Goal: Information Seeking & Learning: Learn about a topic

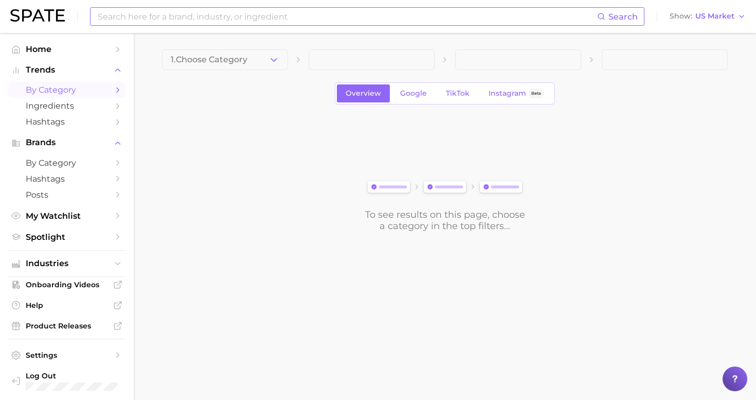
click at [251, 16] on input at bounding box center [347, 16] width 500 height 17
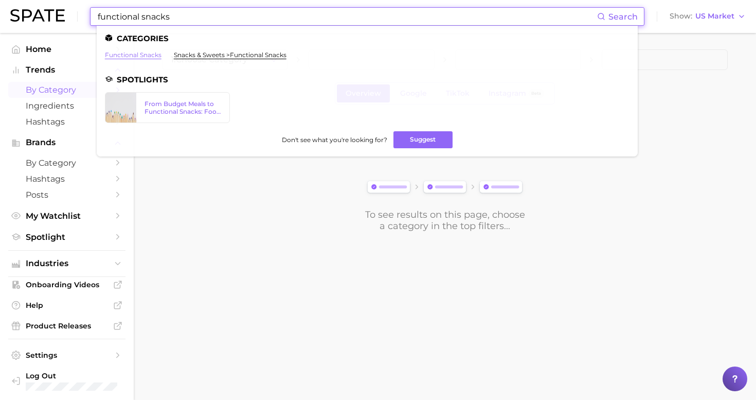
type input "functional snacks"
click at [139, 56] on link "functional snacks" at bounding box center [133, 55] width 57 height 8
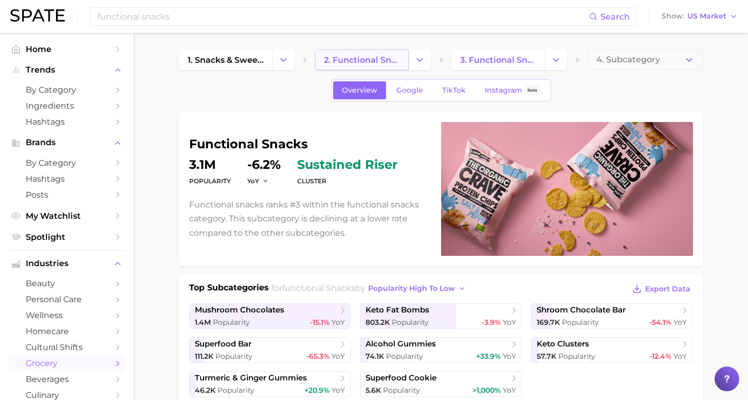
click at [377, 63] on span "2. functional snacks" at bounding box center [362, 60] width 76 height 10
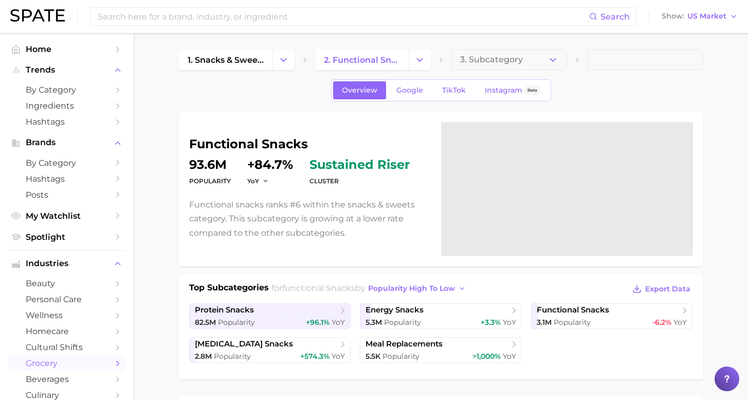
click at [210, 163] on dd "93.6m" at bounding box center [210, 164] width 42 height 12
click at [215, 163] on dd "93.6m" at bounding box center [210, 164] width 42 height 12
click at [216, 176] on dt "Popularity" at bounding box center [210, 181] width 42 height 12
click at [386, 286] on span "popularity high to low" at bounding box center [411, 288] width 87 height 9
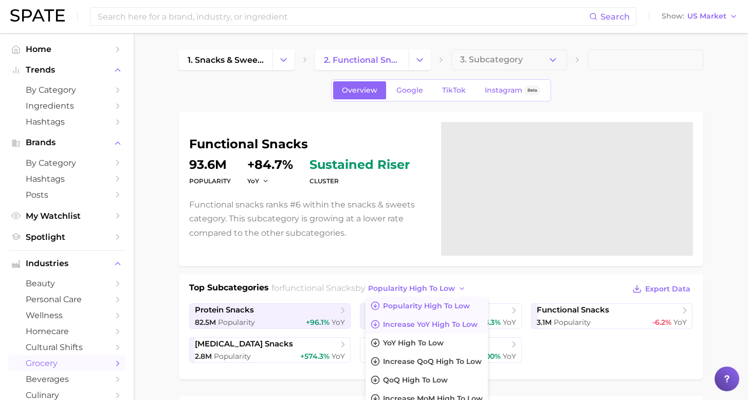
click at [437, 323] on span "Increase YoY high to low" at bounding box center [430, 324] width 95 height 9
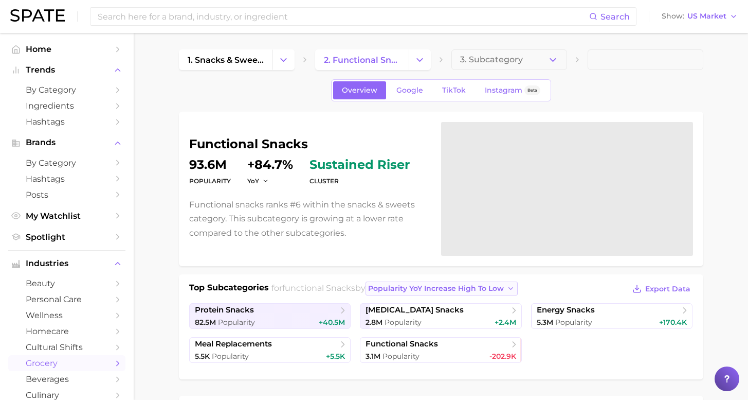
click at [462, 289] on span "Popularity YoY increase high to low" at bounding box center [436, 288] width 136 height 9
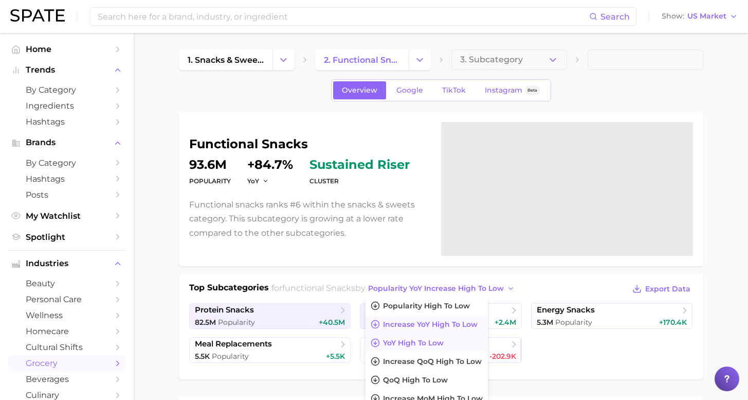
click at [432, 338] on span "YoY high to low" at bounding box center [413, 342] width 61 height 9
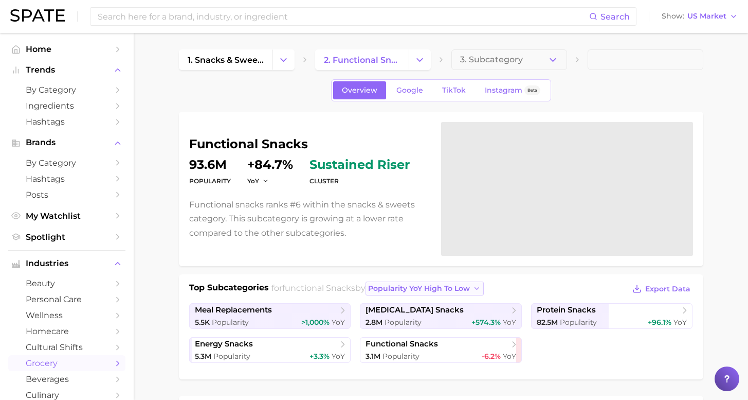
click at [438, 291] on span "Popularity YoY high to low" at bounding box center [419, 288] width 102 height 9
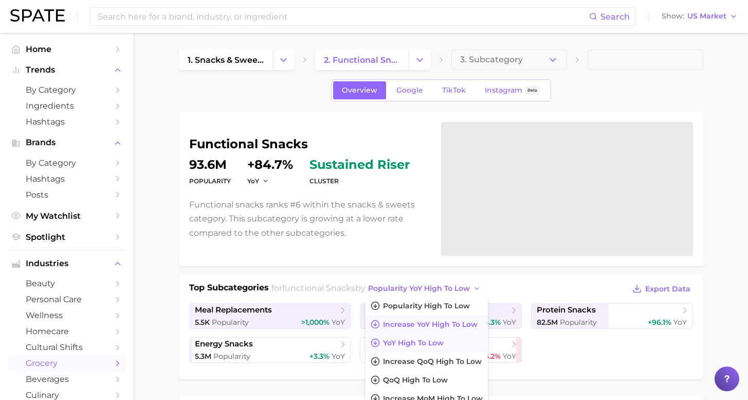
click at [427, 330] on button "Increase YoY high to low" at bounding box center [427, 324] width 122 height 19
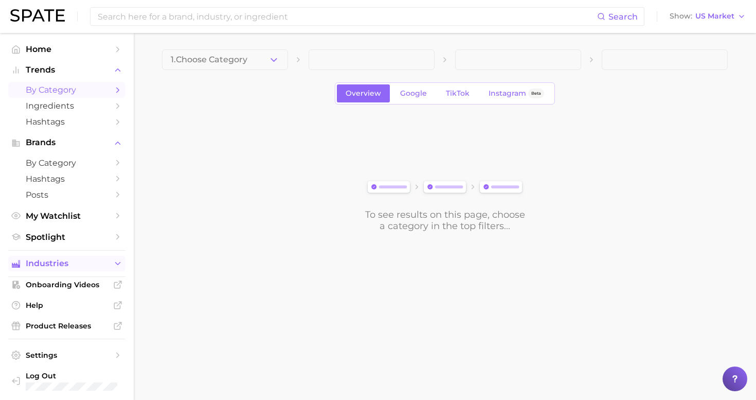
click at [49, 264] on button "Industries" at bounding box center [66, 263] width 117 height 15
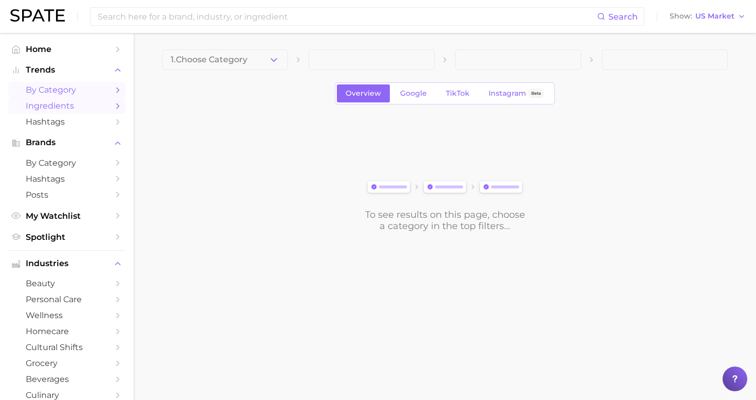
click at [71, 104] on span "Ingredients" at bounding box center [67, 106] width 82 height 10
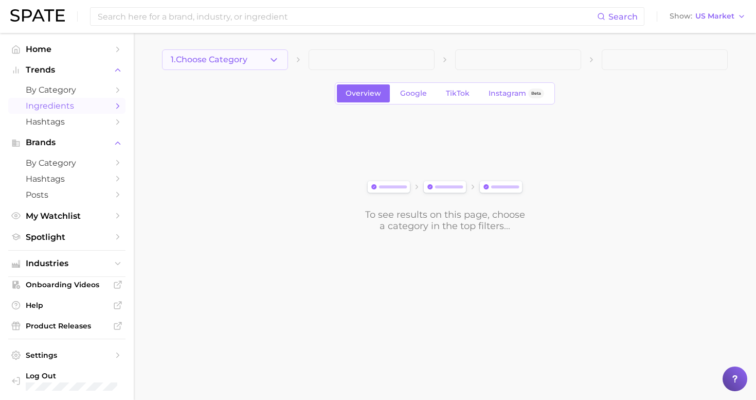
click at [208, 68] on button "1. Choose Category" at bounding box center [225, 59] width 126 height 21
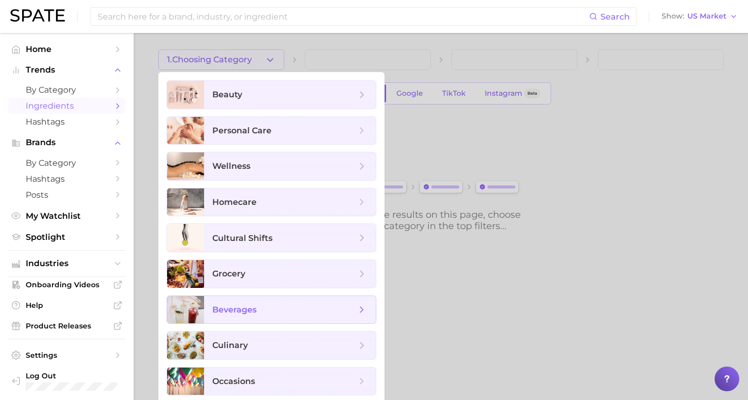
click at [320, 319] on span "beverages" at bounding box center [290, 310] width 172 height 28
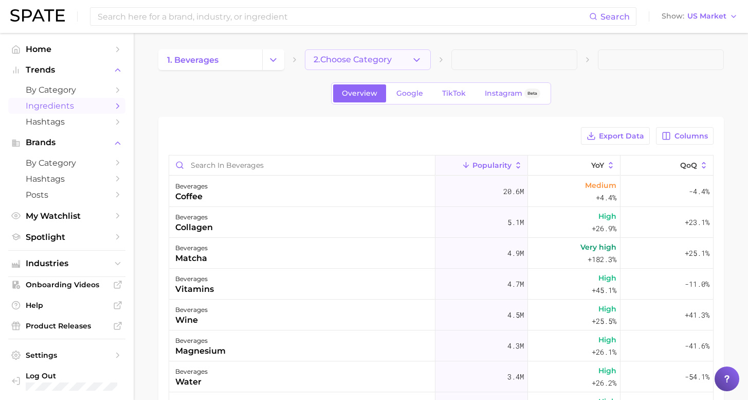
click at [370, 49] on button "2. Choose Category" at bounding box center [368, 59] width 126 height 21
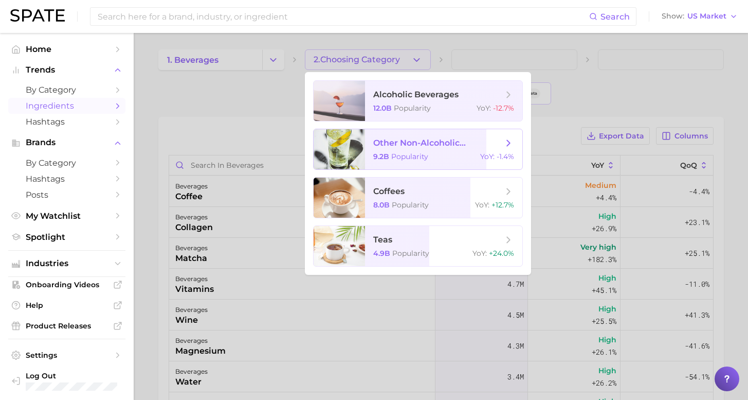
click at [474, 147] on span "other non-alcoholic beverages" at bounding box center [438, 143] width 130 height 10
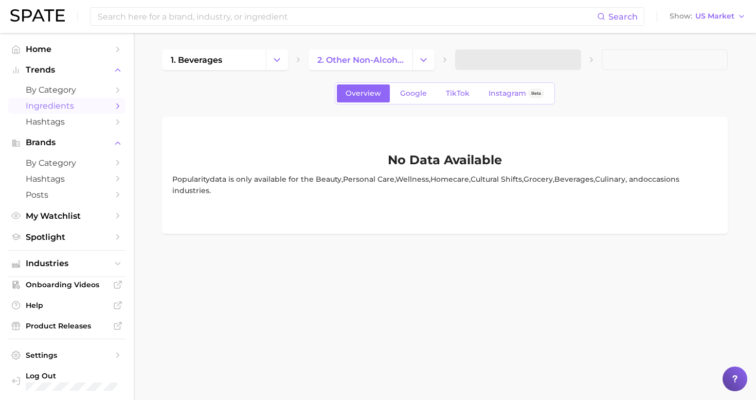
click at [520, 57] on span at bounding box center [518, 59] width 126 height 21
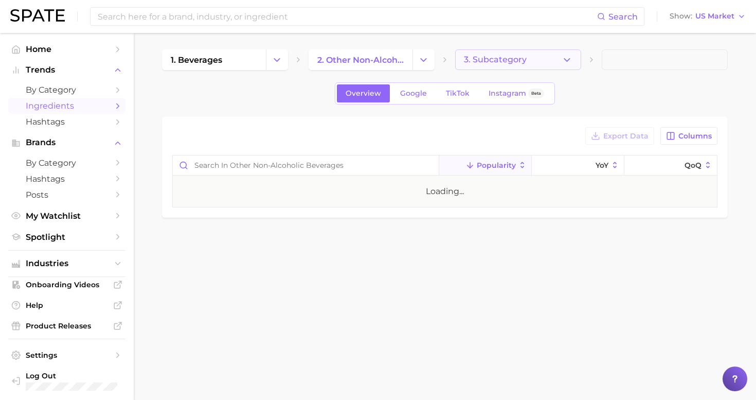
click at [535, 61] on button "3. Subcategory" at bounding box center [518, 59] width 126 height 21
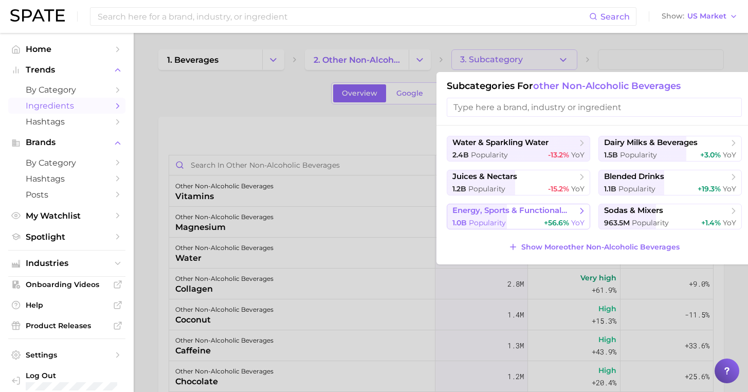
click at [549, 223] on button "energy, sports & functional drinks 1.0b Popularity +56.6% YoY" at bounding box center [518, 217] width 143 height 26
